Goal: Find contact information: Find contact information

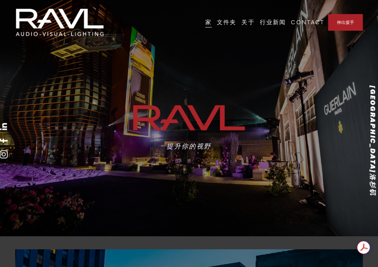
drag, startPoint x: 206, startPoint y: 3, endPoint x: 231, endPoint y: 46, distance: 50.1
click at [226, 50] on div "加利福尼亚州洛杉矶 提升你的视野" at bounding box center [189, 141] width 378 height 191
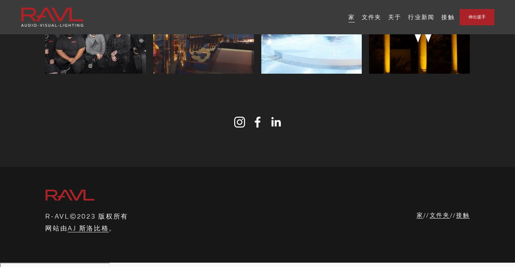
scroll to position [2312, 0]
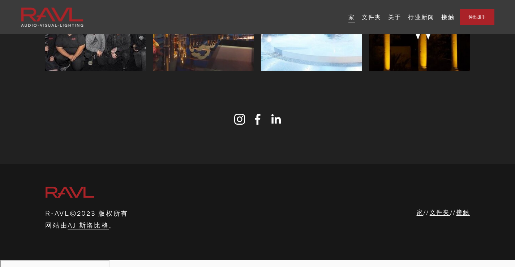
click at [257, 122] on use "Facebook" at bounding box center [258, 119] width 6 height 11
click at [466, 216] on font "接触" at bounding box center [462, 211] width 13 height 7
